Goal: Information Seeking & Learning: Learn about a topic

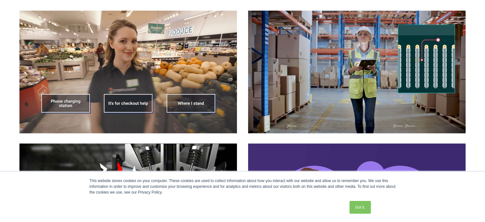
scroll to position [778, 0]
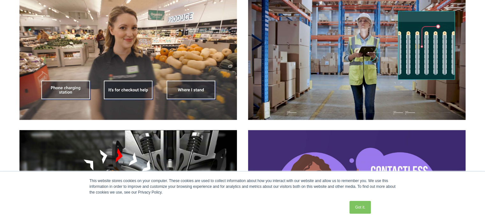
click at [289, 102] on img at bounding box center [357, 58] width 218 height 122
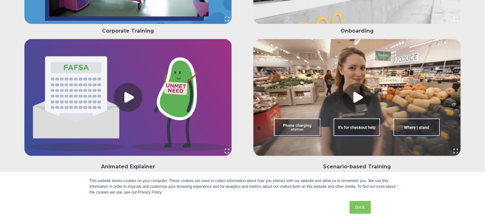
scroll to position [1725, 0]
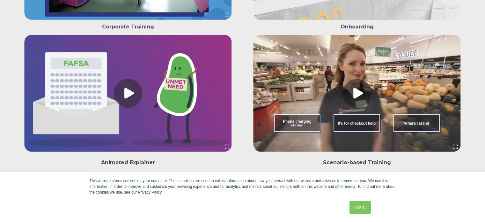
click at [146, 104] on link at bounding box center [128, 95] width 218 height 120
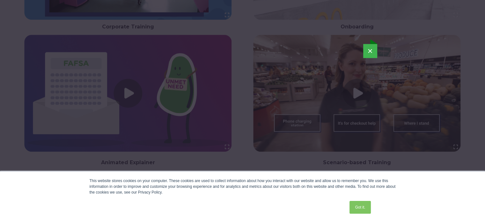
click at [371, 51] on button "×" at bounding box center [370, 51] width 14 height 14
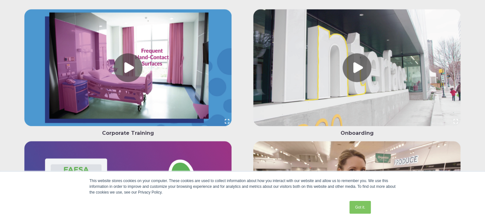
scroll to position [1614, 0]
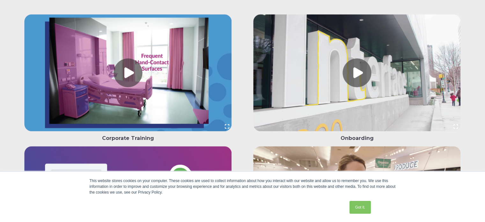
click at [355, 76] on link at bounding box center [357, 74] width 218 height 120
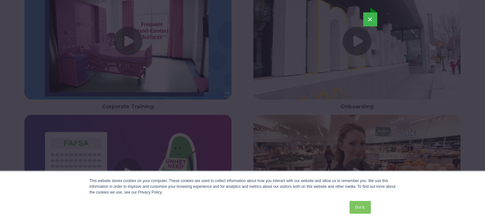
scroll to position [1645, 0]
click at [369, 23] on button "×" at bounding box center [370, 20] width 14 height 14
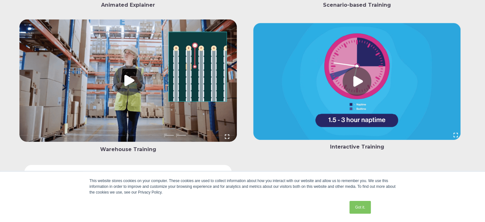
scroll to position [1886, 0]
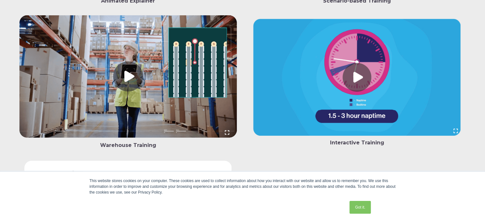
click at [158, 104] on link at bounding box center [128, 77] width 218 height 125
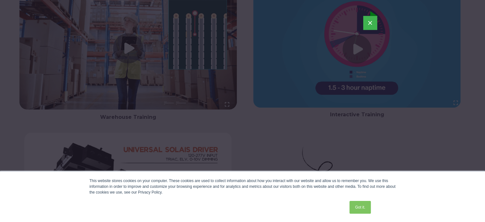
scroll to position [1911, 0]
